Goal: Information Seeking & Learning: Learn about a topic

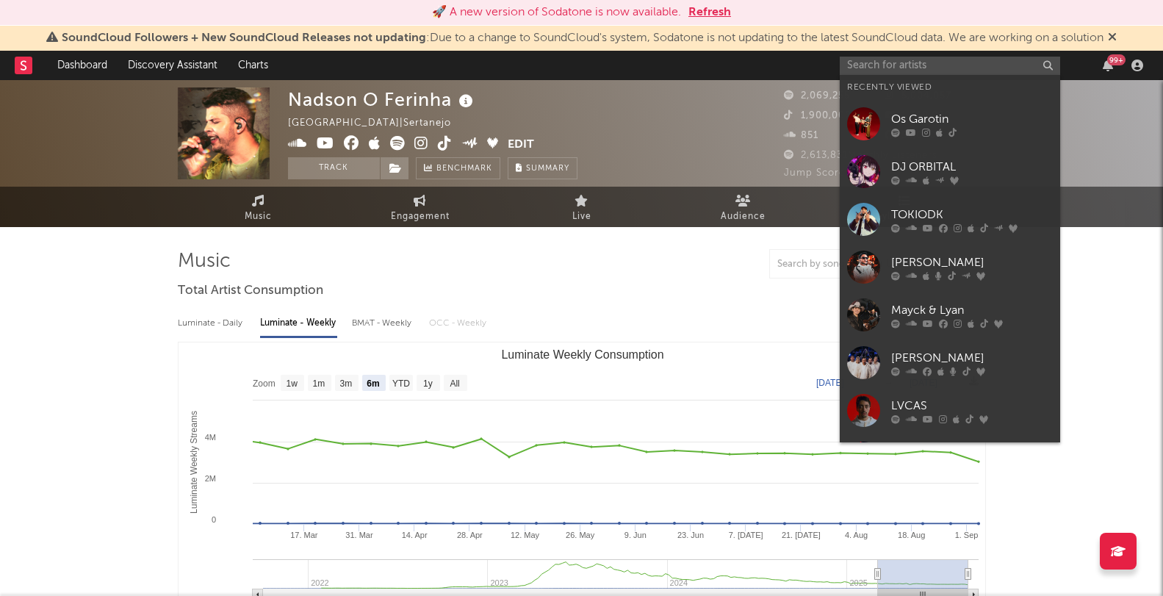
select select "6m"
click at [907, 65] on input "text" at bounding box center [950, 66] width 220 height 18
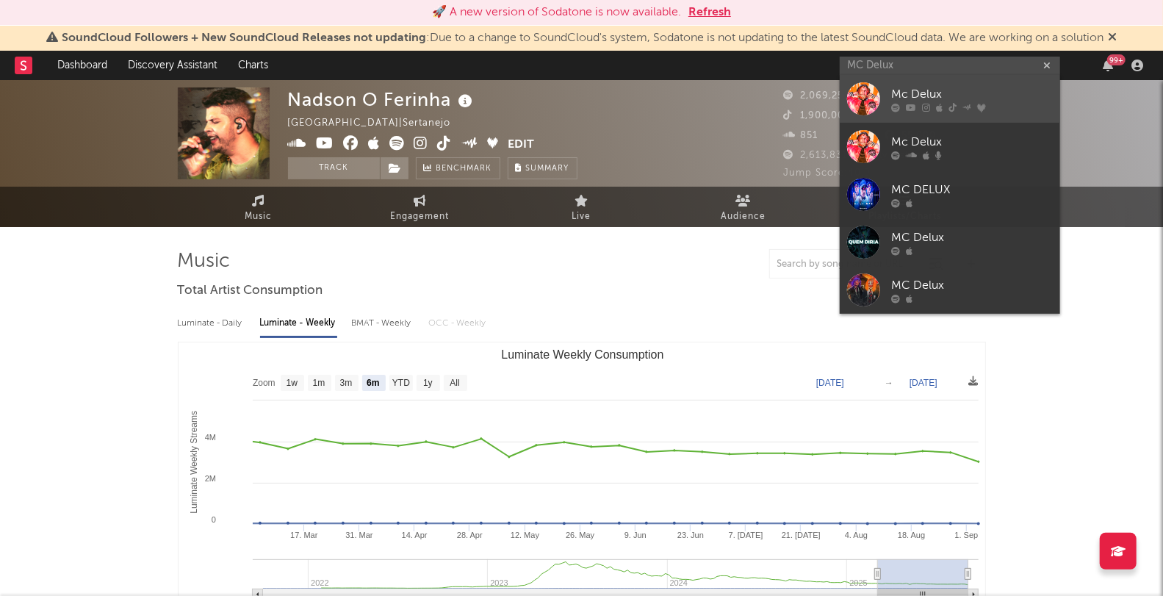
type input "MC Delux"
click at [907, 86] on div "Mc Delux" at bounding box center [972, 95] width 162 height 18
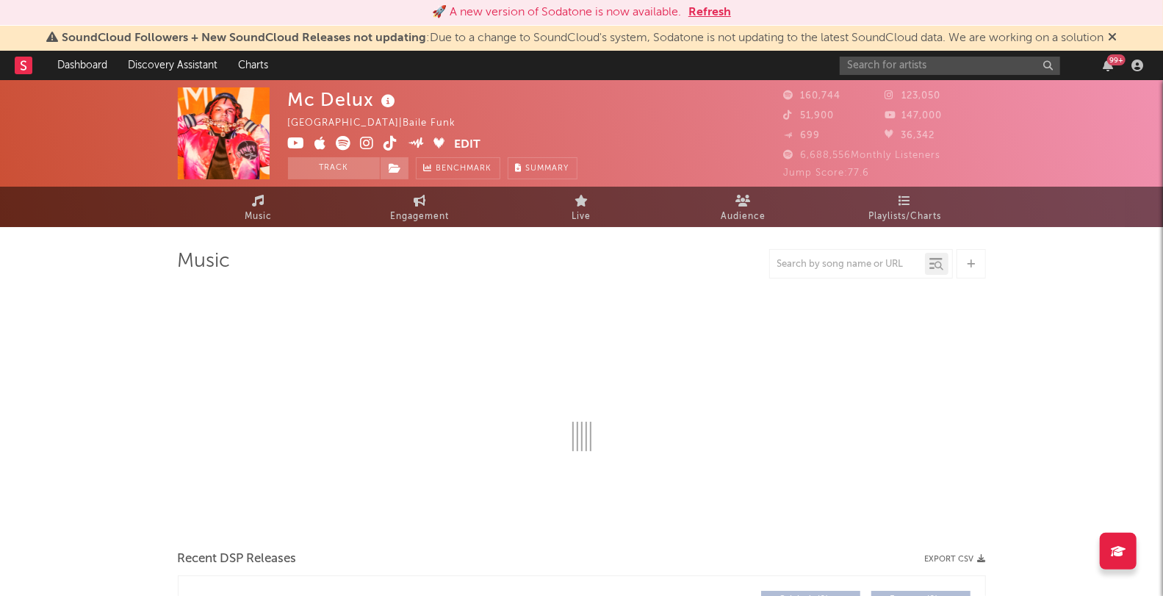
select select "6m"
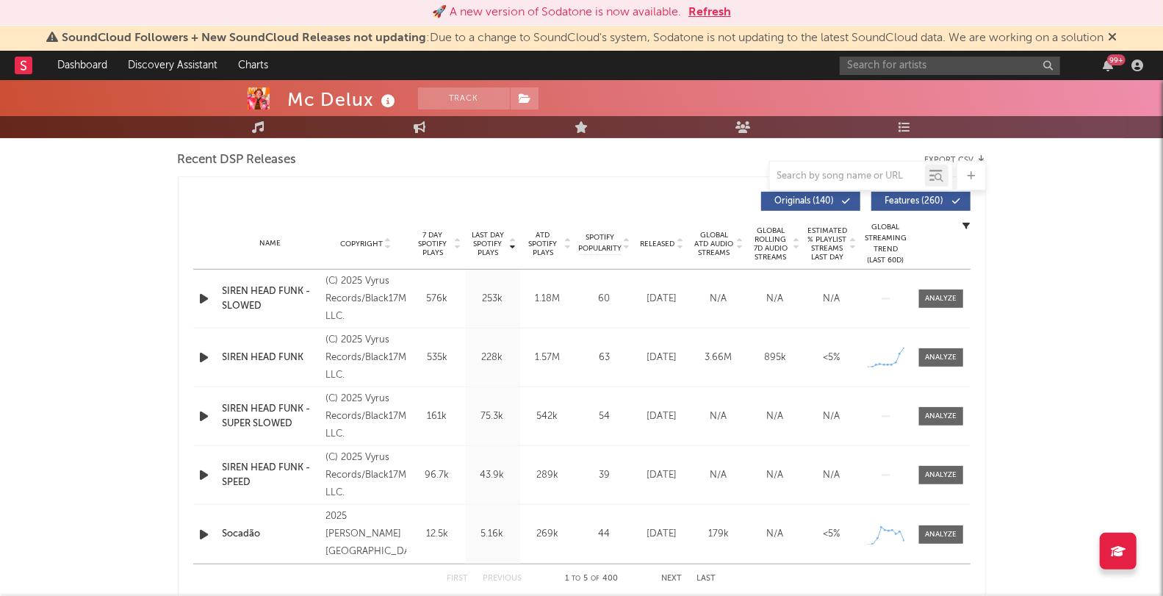
scroll to position [510, 0]
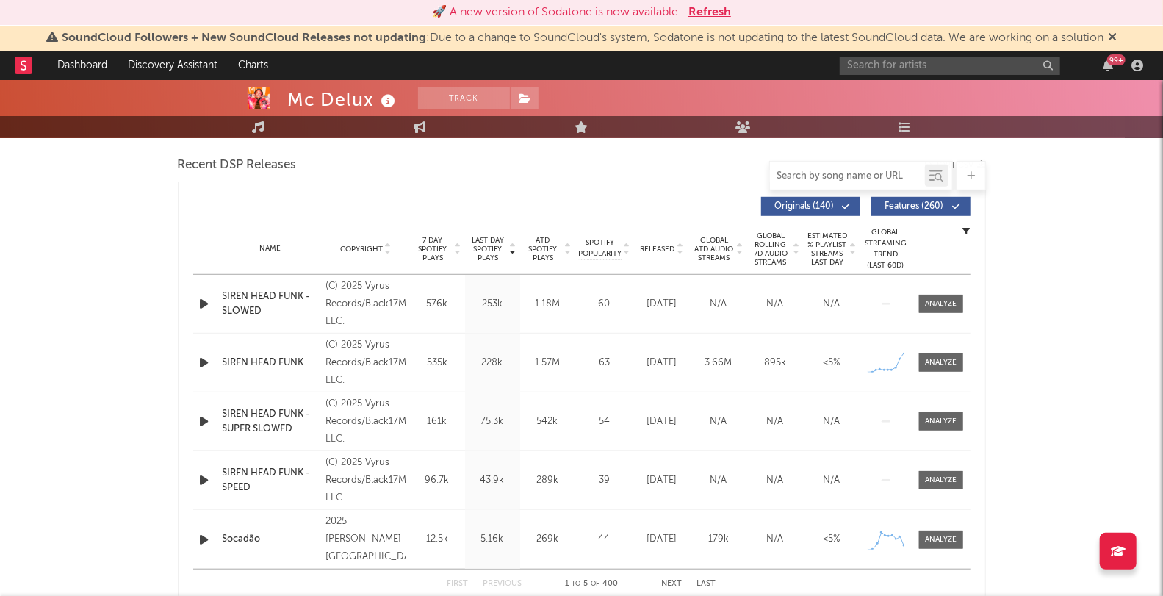
click at [805, 174] on input "text" at bounding box center [847, 176] width 155 height 12
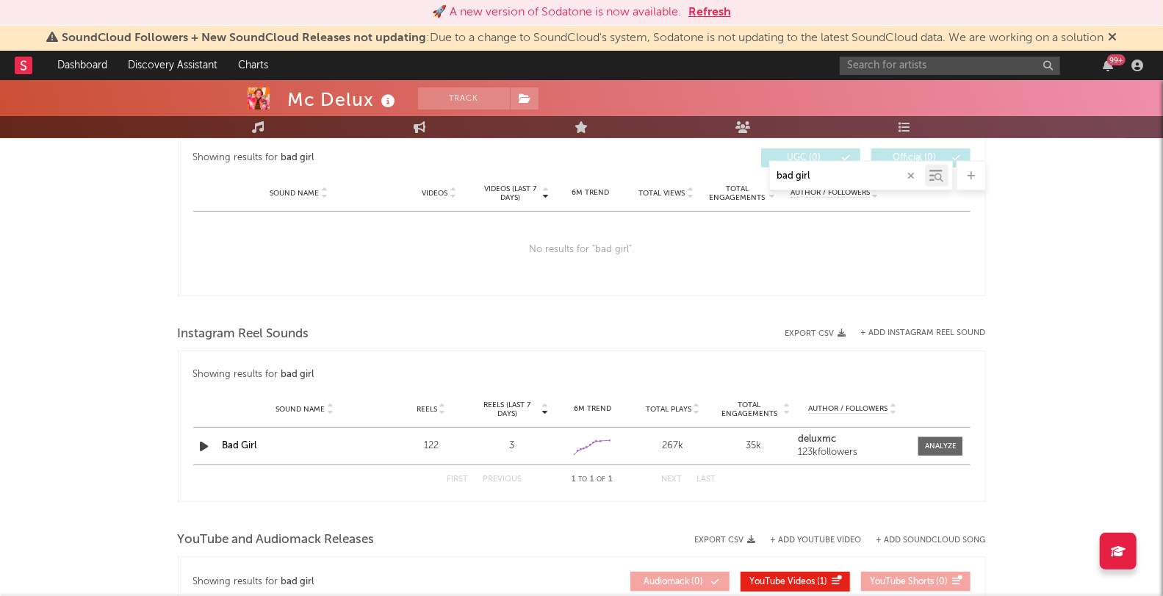
scroll to position [862, 0]
type input "bad girl"
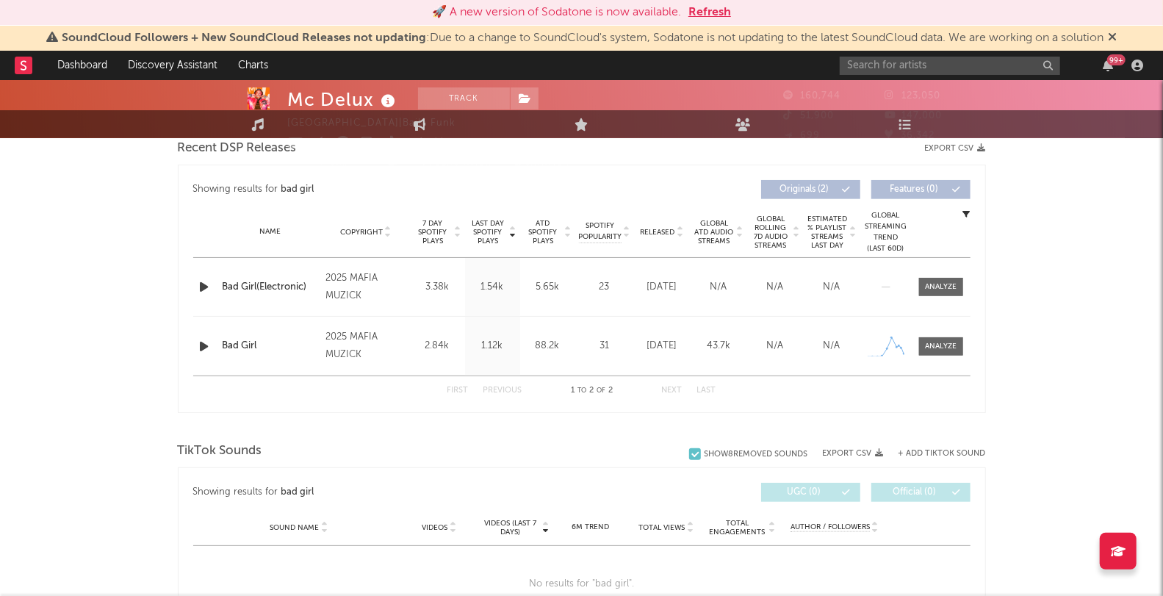
scroll to position [0, 0]
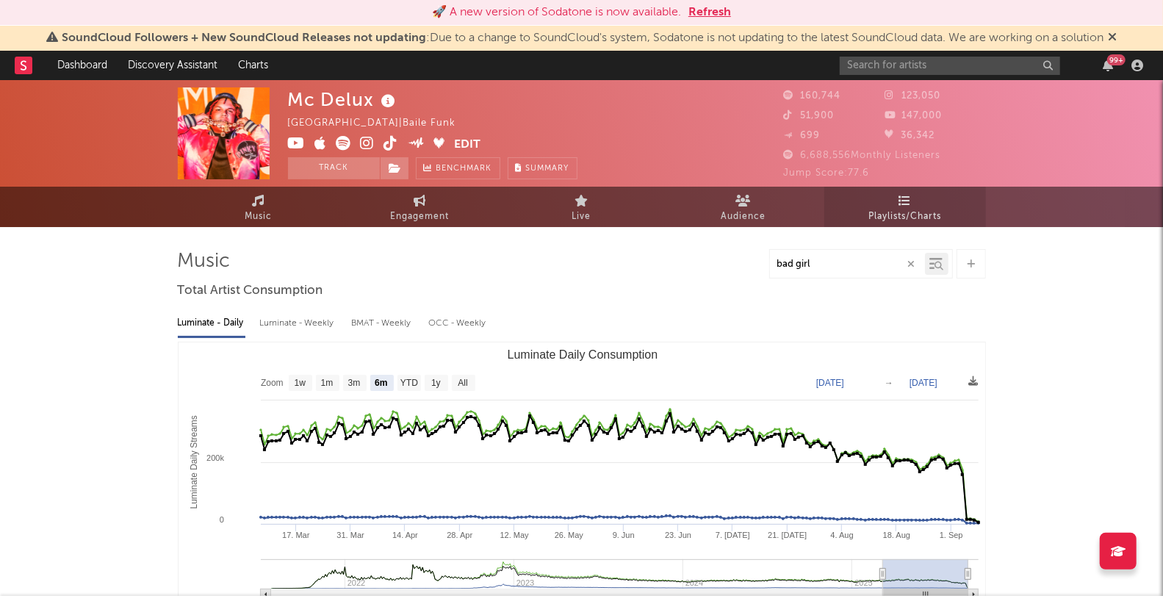
click at [907, 202] on icon at bounding box center [905, 201] width 12 height 12
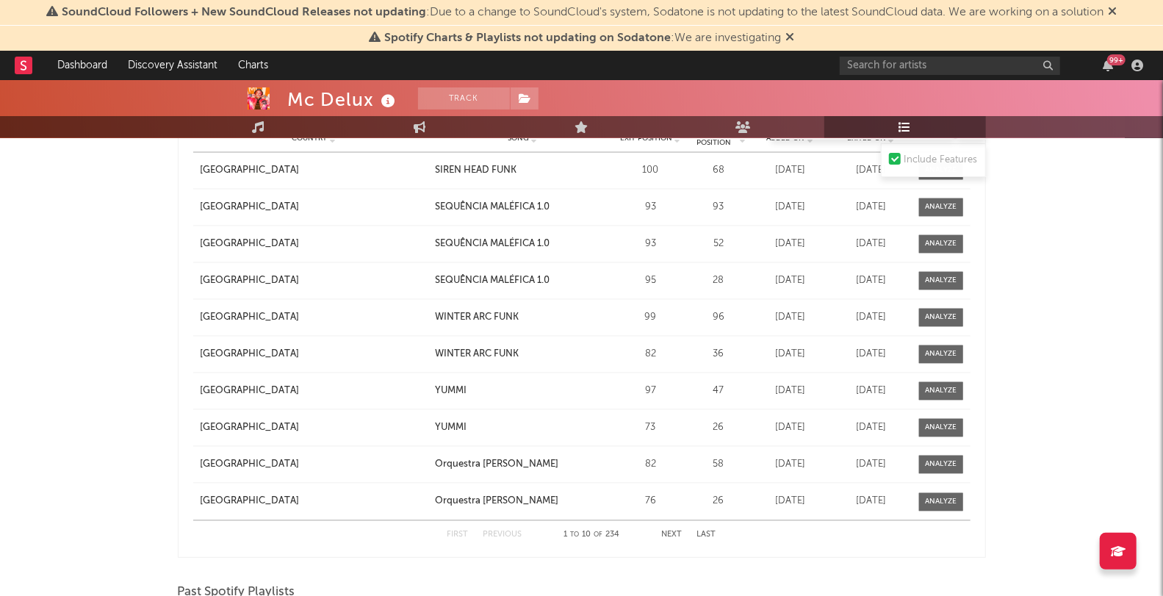
scroll to position [1530, 0]
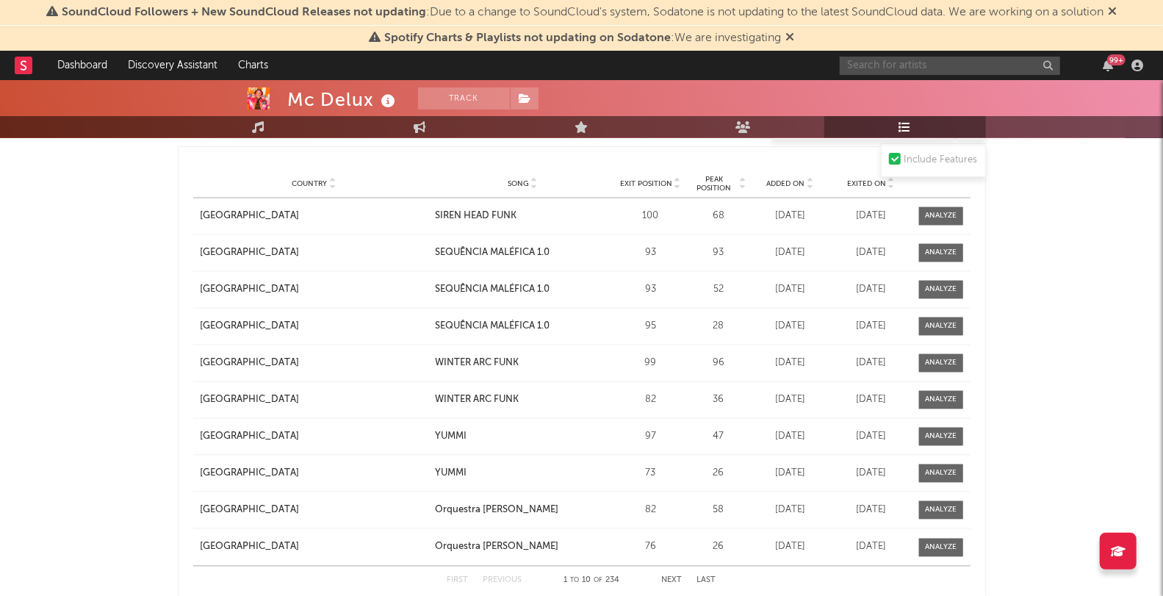
click at [863, 68] on input "text" at bounding box center [950, 66] width 220 height 18
type input "b"
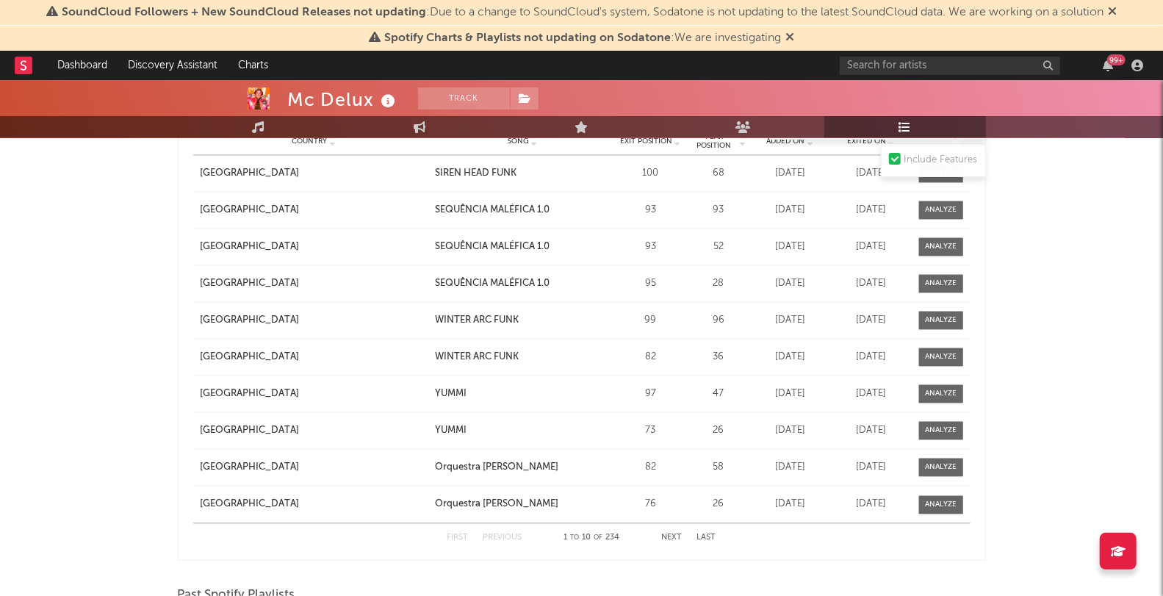
scroll to position [1106, 0]
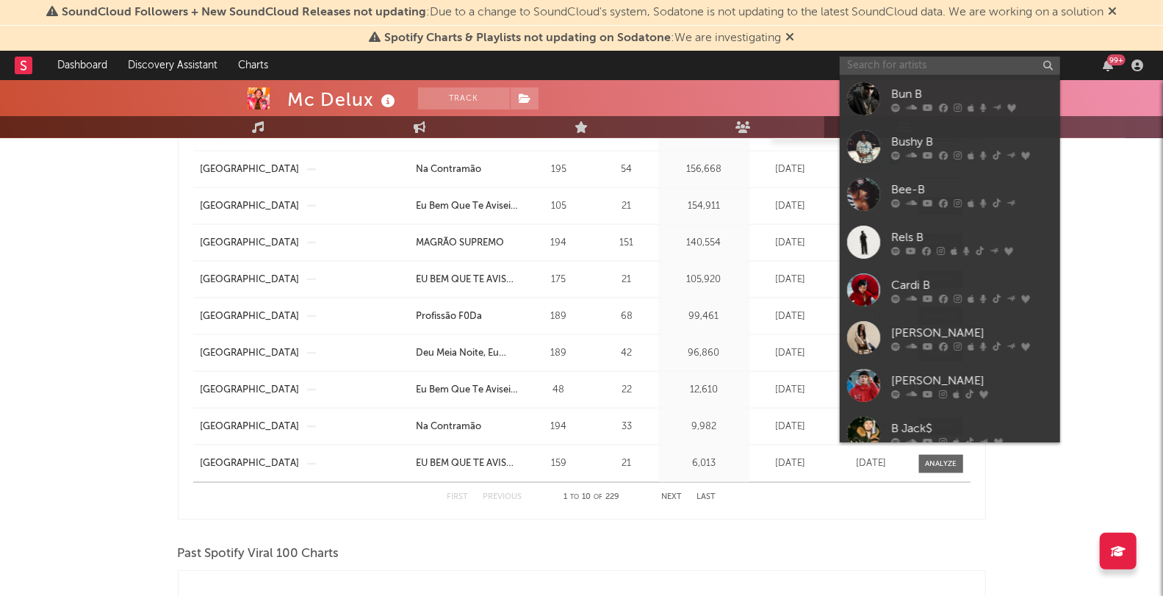
click at [946, 66] on input "text" at bounding box center [950, 66] width 220 height 18
paste input "[PERSON_NAME]"
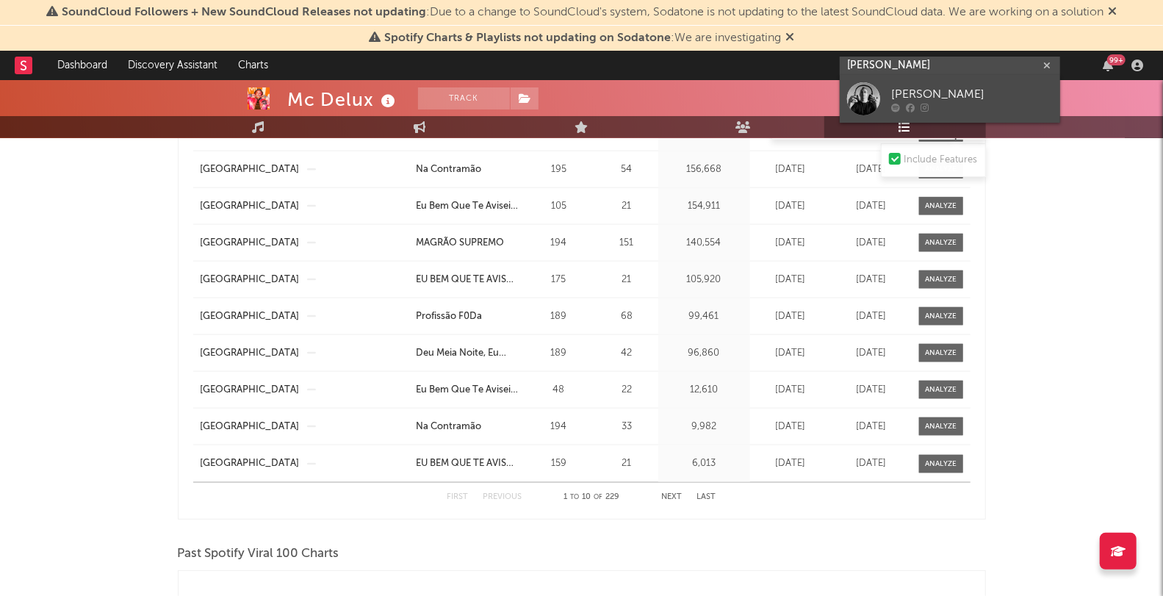
type input "[PERSON_NAME]"
click at [927, 86] on div "[PERSON_NAME]" at bounding box center [972, 95] width 162 height 18
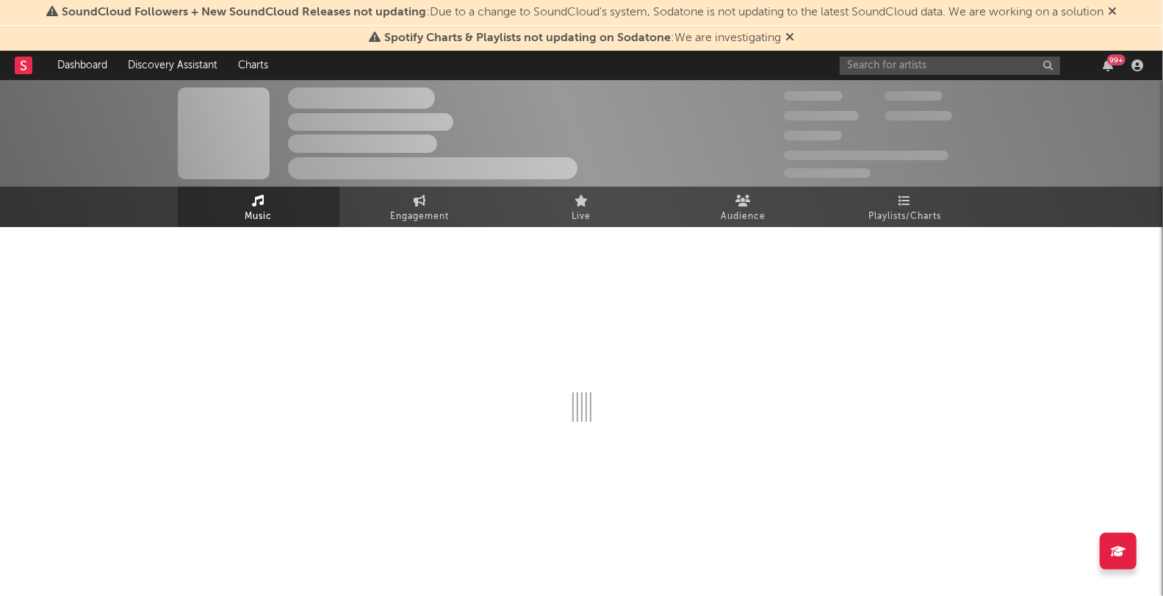
select select "1w"
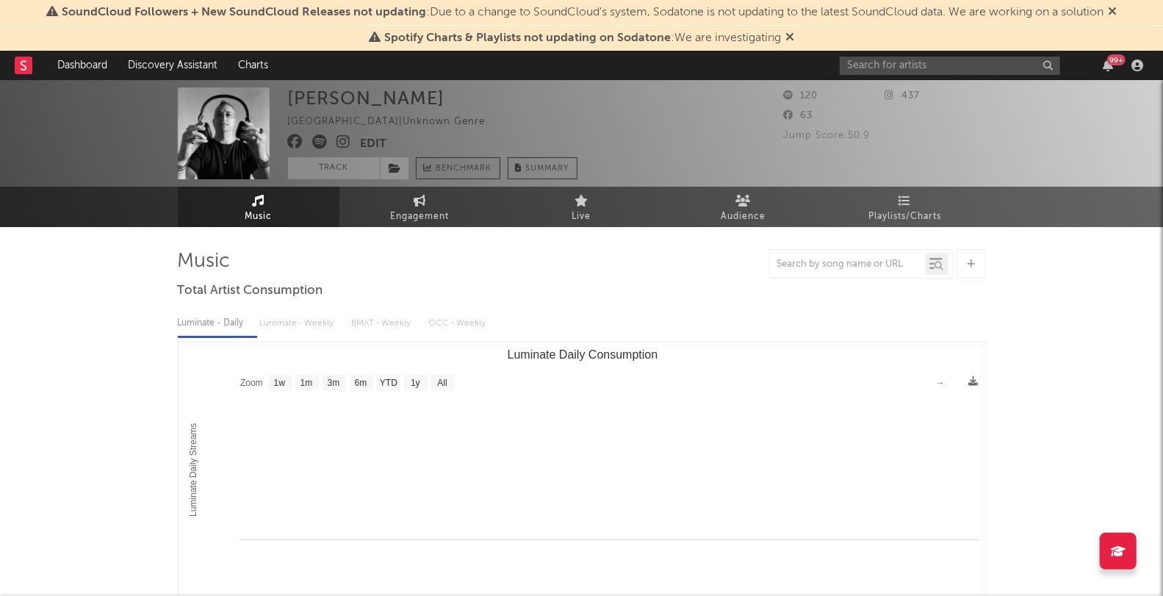
click at [869, 68] on input "text" at bounding box center [950, 66] width 220 height 18
type input "mc delux"
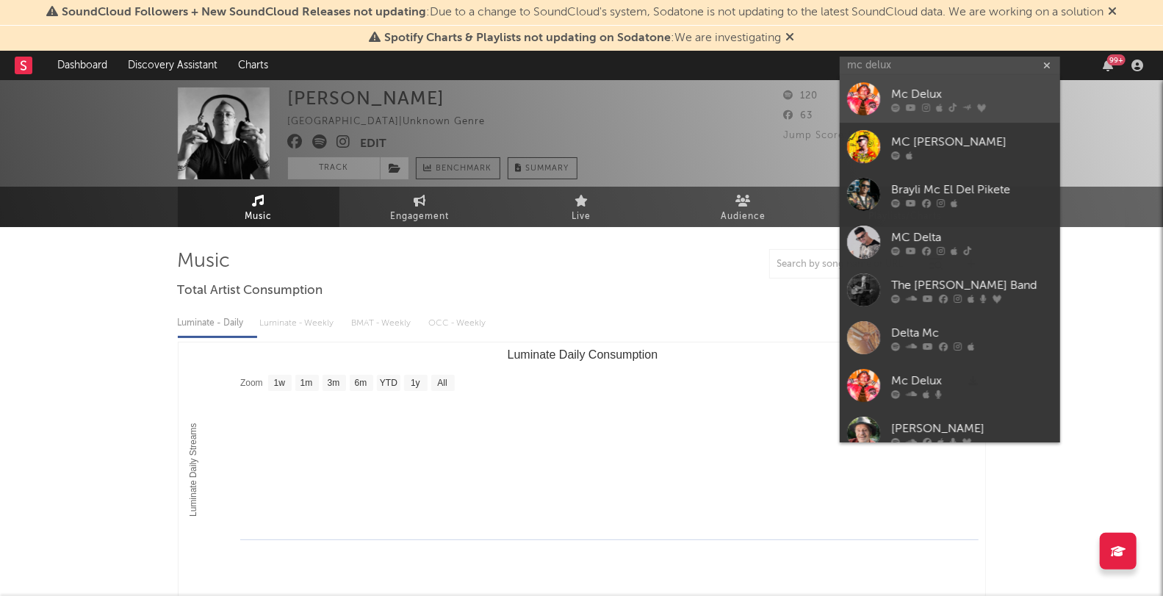
click at [906, 91] on div "Mc Delux" at bounding box center [972, 95] width 162 height 18
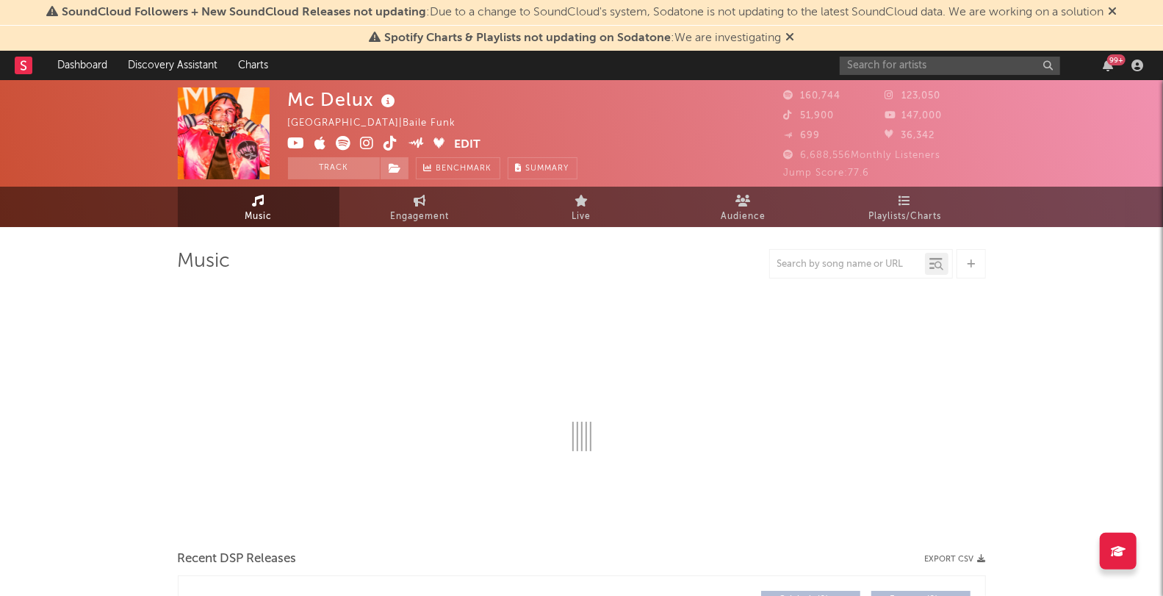
select select "6m"
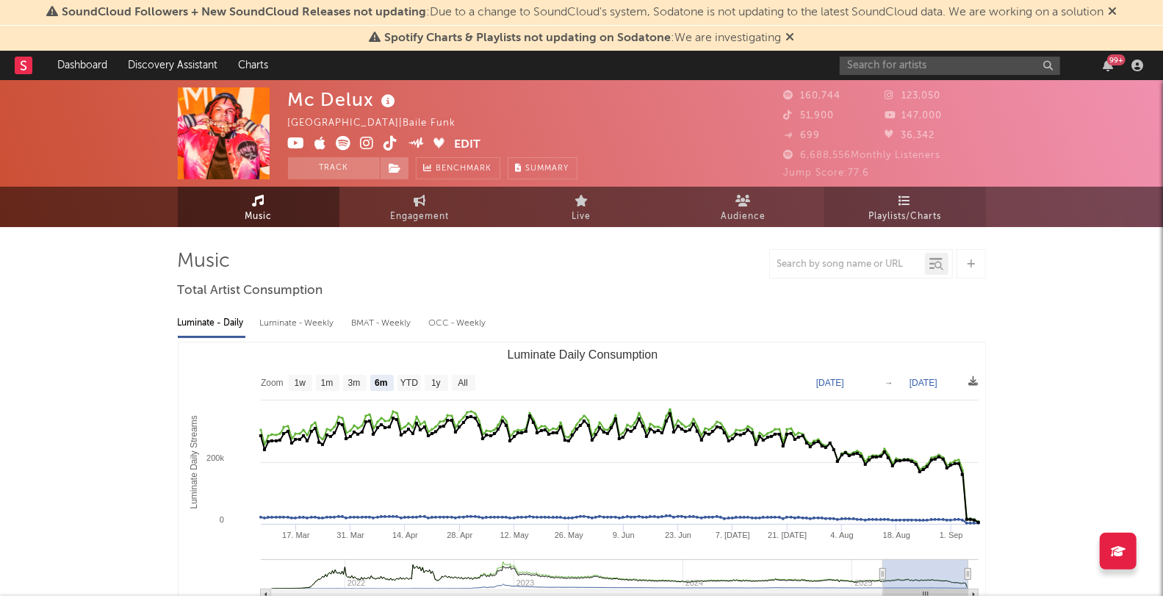
click at [881, 217] on span "Playlists/Charts" at bounding box center [905, 217] width 73 height 18
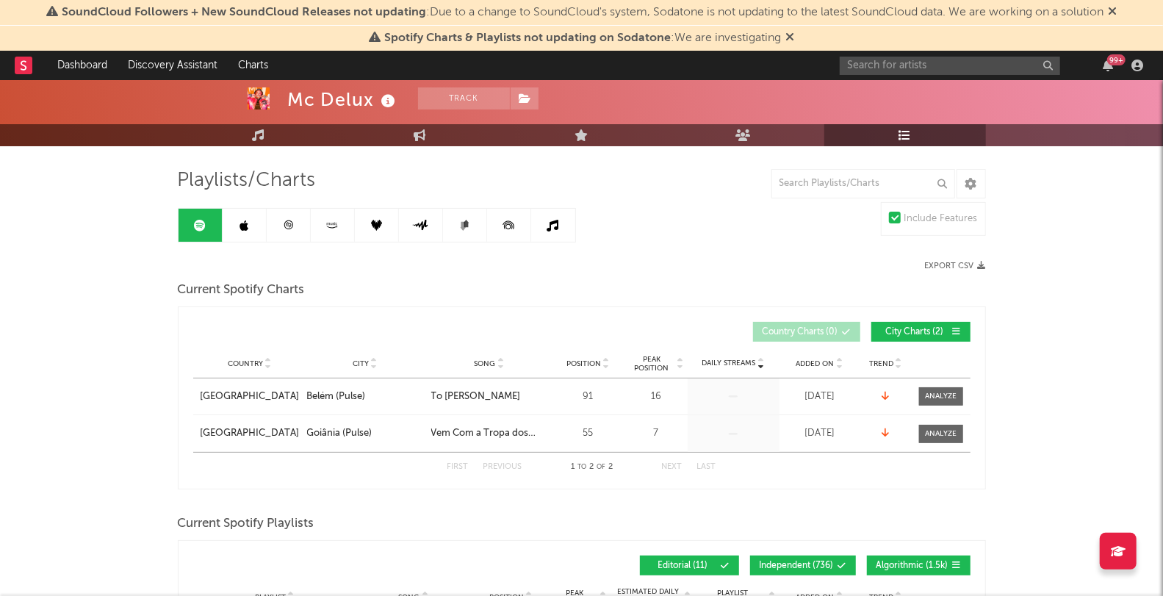
scroll to position [90, 0]
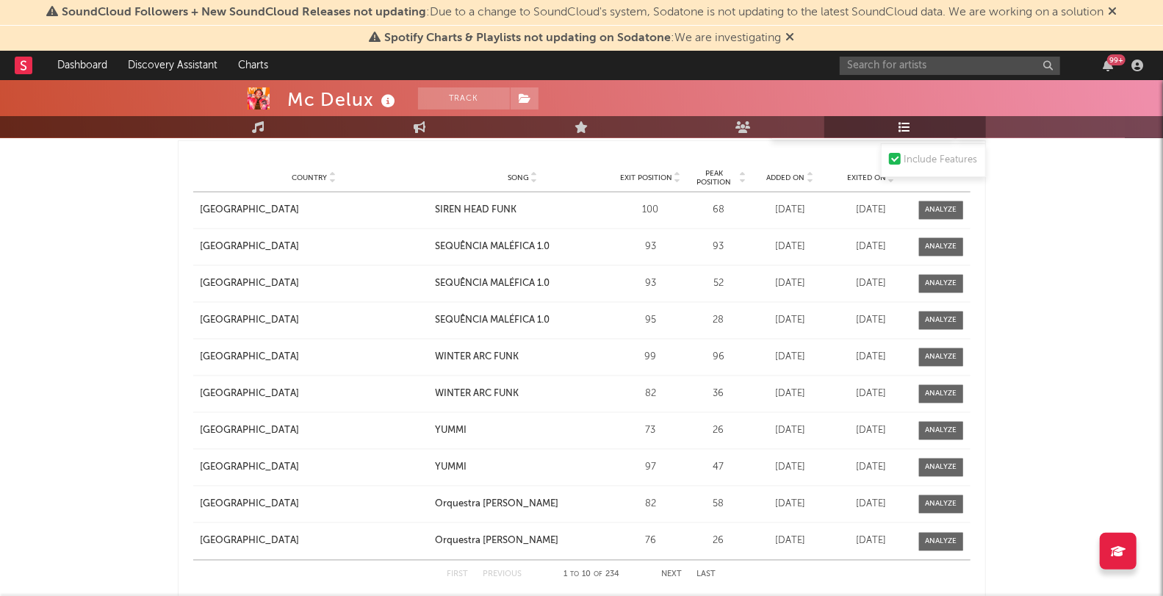
scroll to position [1563, 0]
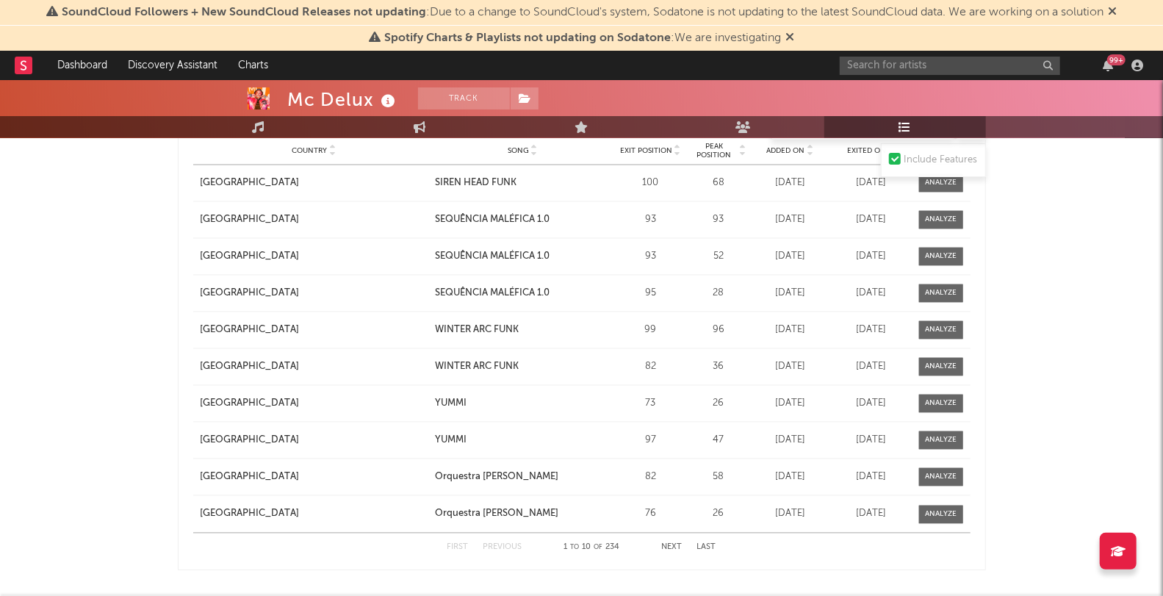
click at [675, 535] on div "First Previous 1 to 10 of 234 Next Last" at bounding box center [581, 547] width 269 height 29
click at [675, 544] on button "Next" at bounding box center [672, 548] width 21 height 8
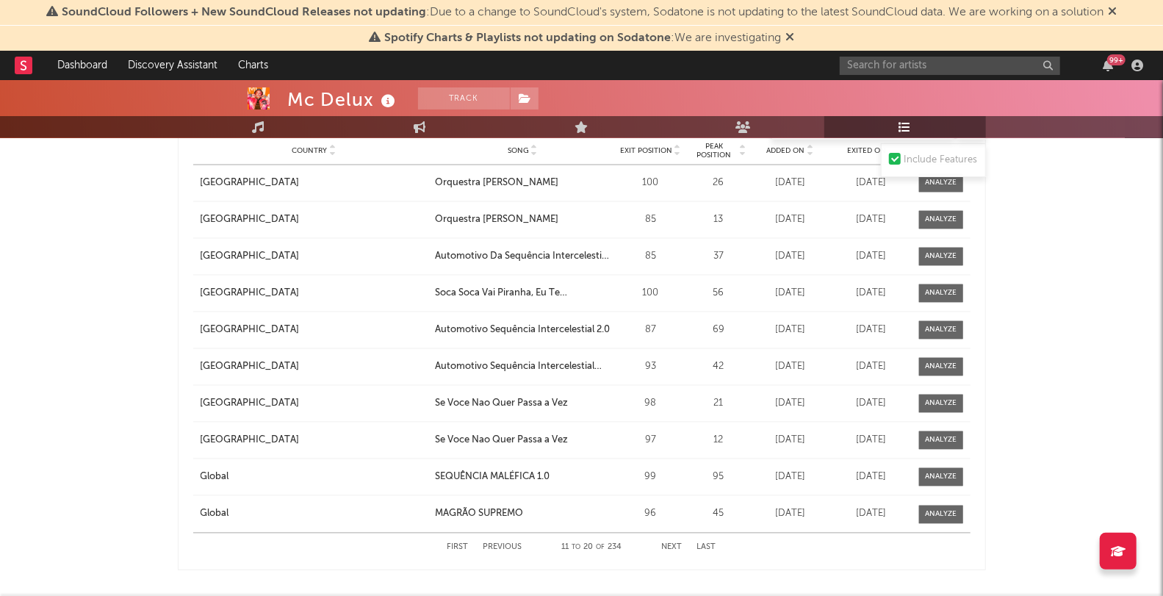
click at [675, 544] on button "Next" at bounding box center [672, 548] width 21 height 8
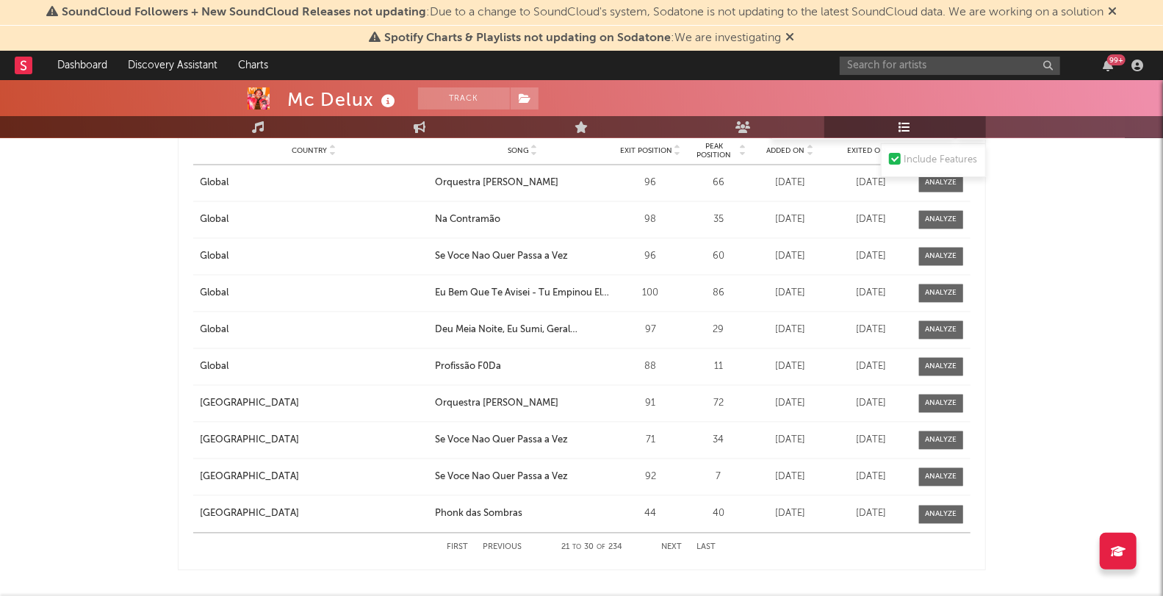
click at [675, 544] on button "Next" at bounding box center [672, 548] width 21 height 8
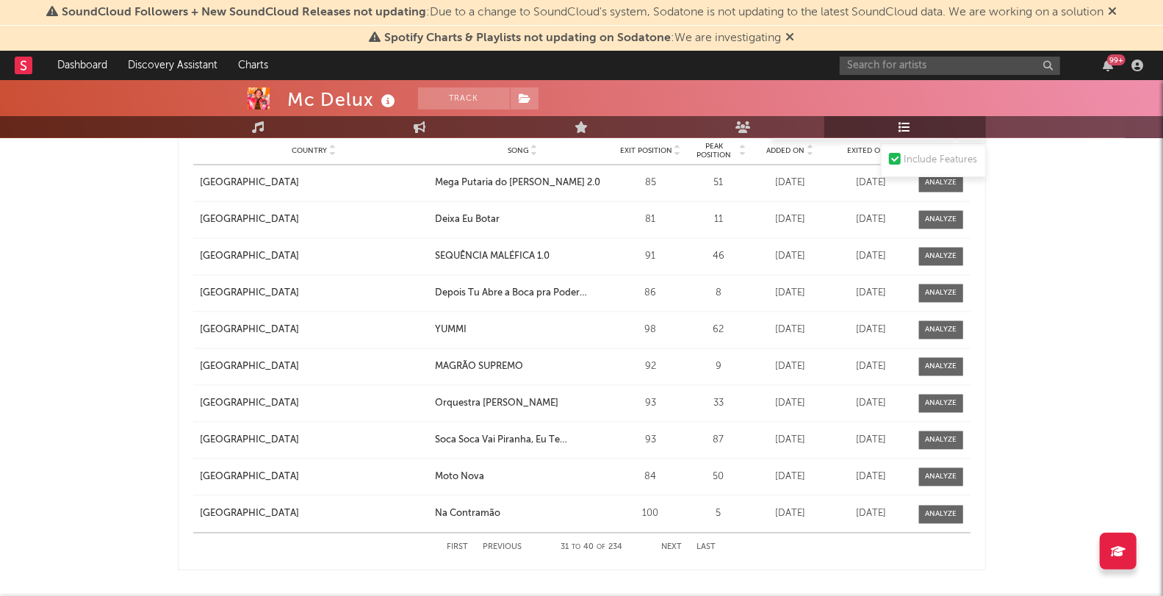
click at [675, 544] on button "Next" at bounding box center [672, 548] width 21 height 8
